Goal: Task Accomplishment & Management: Use online tool/utility

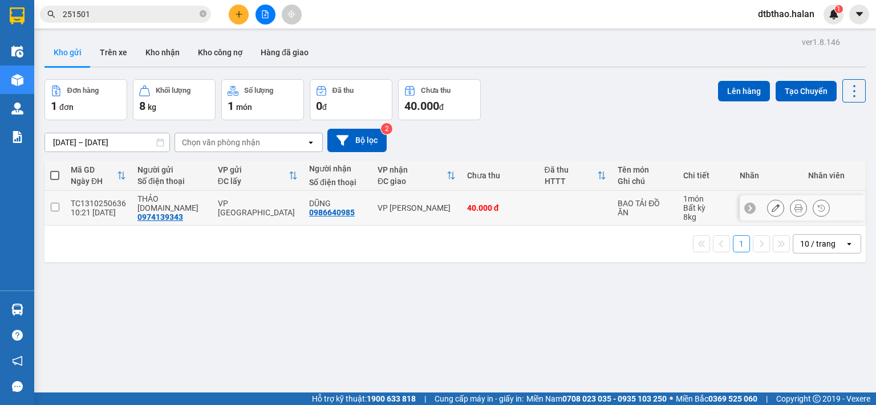
click at [55, 206] on input "checkbox" at bounding box center [55, 207] width 9 height 9
checkbox input "true"
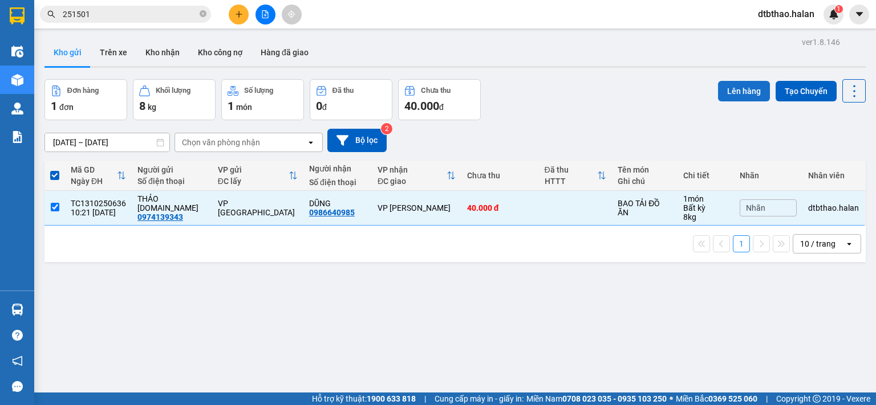
click at [740, 89] on button "Lên hàng" at bounding box center [744, 91] width 52 height 21
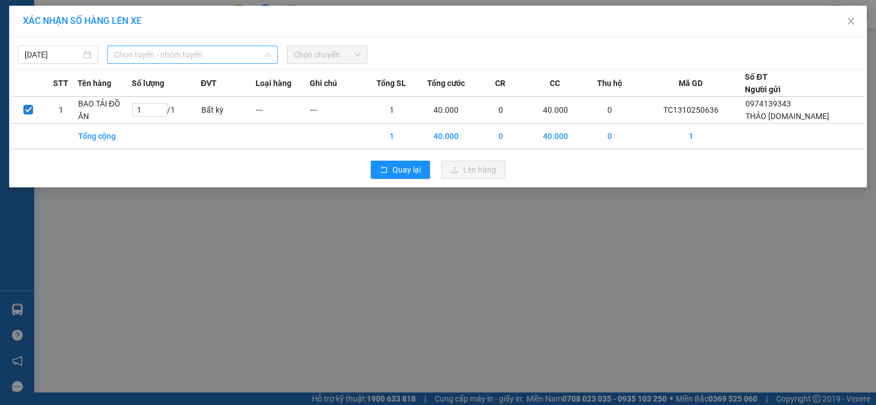
drag, startPoint x: 203, startPoint y: 54, endPoint x: 184, endPoint y: 91, distance: 41.8
click at [203, 54] on span "Chọn tuyến - nhóm tuyến" at bounding box center [192, 54] width 157 height 17
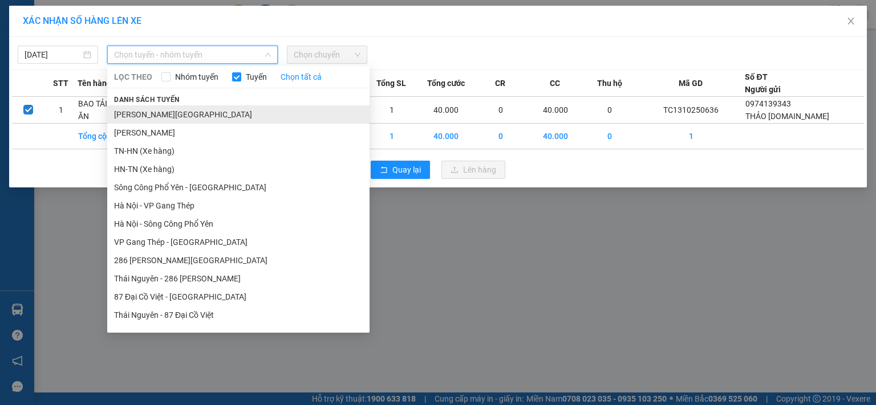
click at [180, 111] on li "[PERSON_NAME][GEOGRAPHIC_DATA]" at bounding box center [238, 114] width 262 height 18
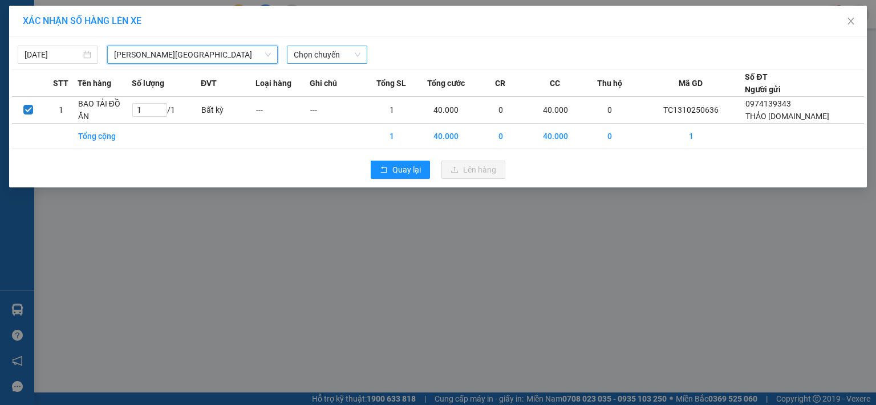
click at [340, 50] on span "Chọn chuyến" at bounding box center [327, 54] width 67 height 17
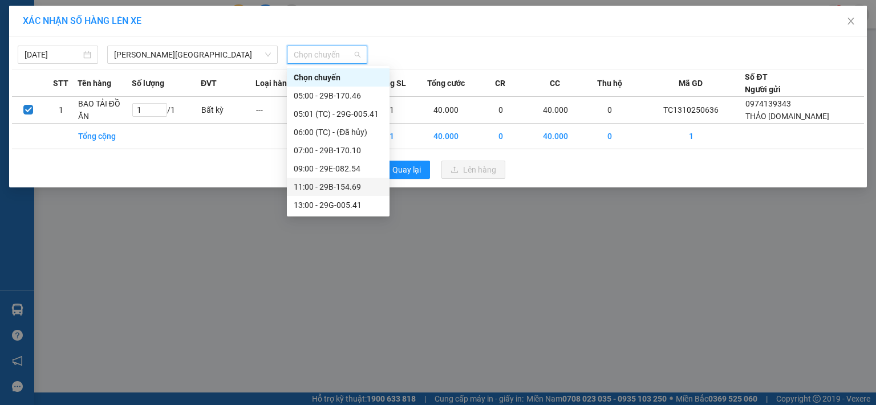
click at [315, 185] on div "11:00 - 29B-154.69" at bounding box center [338, 187] width 89 height 13
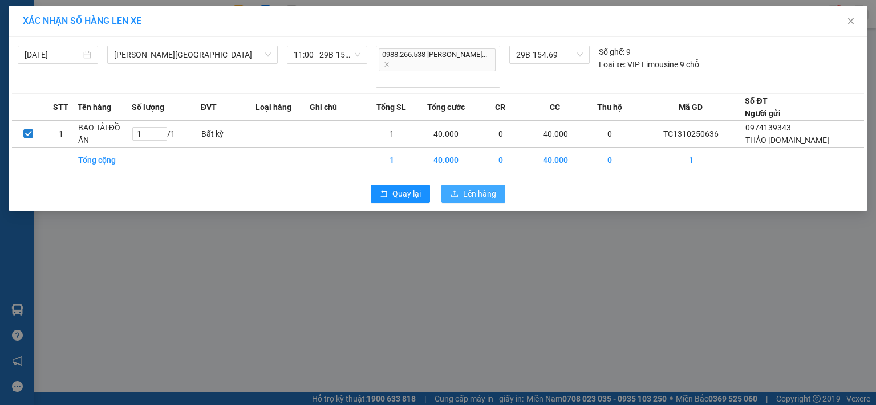
click at [456, 190] on icon "upload" at bounding box center [454, 194] width 8 height 8
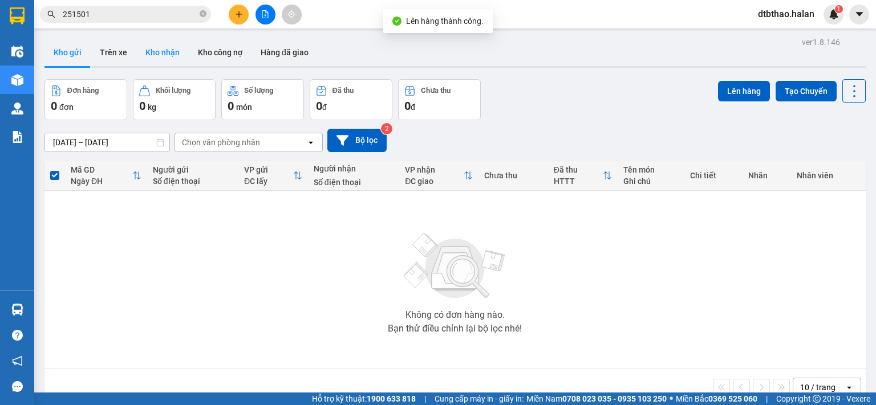
click at [170, 55] on button "Kho nhận" at bounding box center [162, 52] width 52 height 27
